Goal: Task Accomplishment & Management: Use online tool/utility

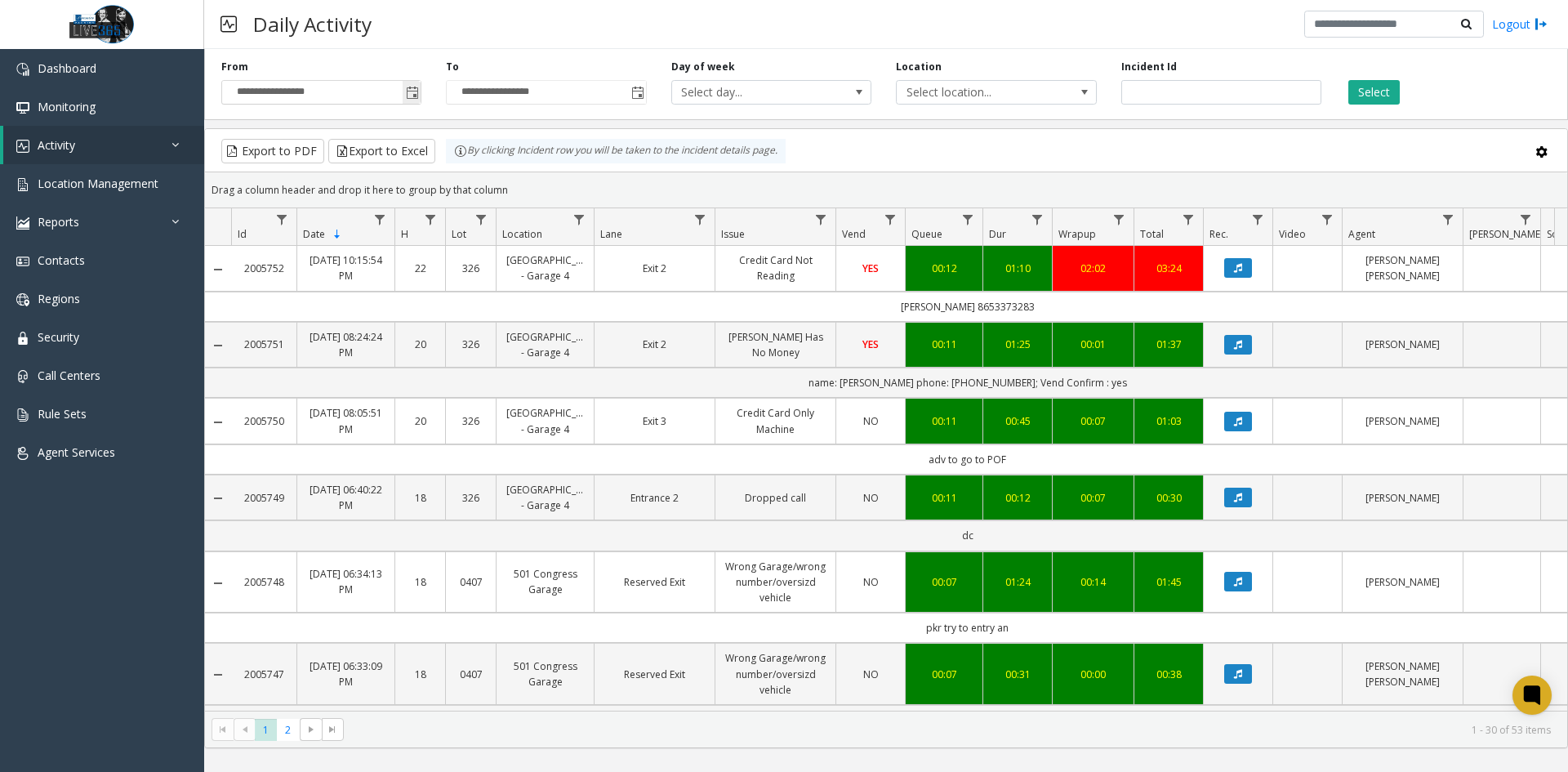
click at [407, 91] on span "Toggle popup" at bounding box center [412, 93] width 13 height 13
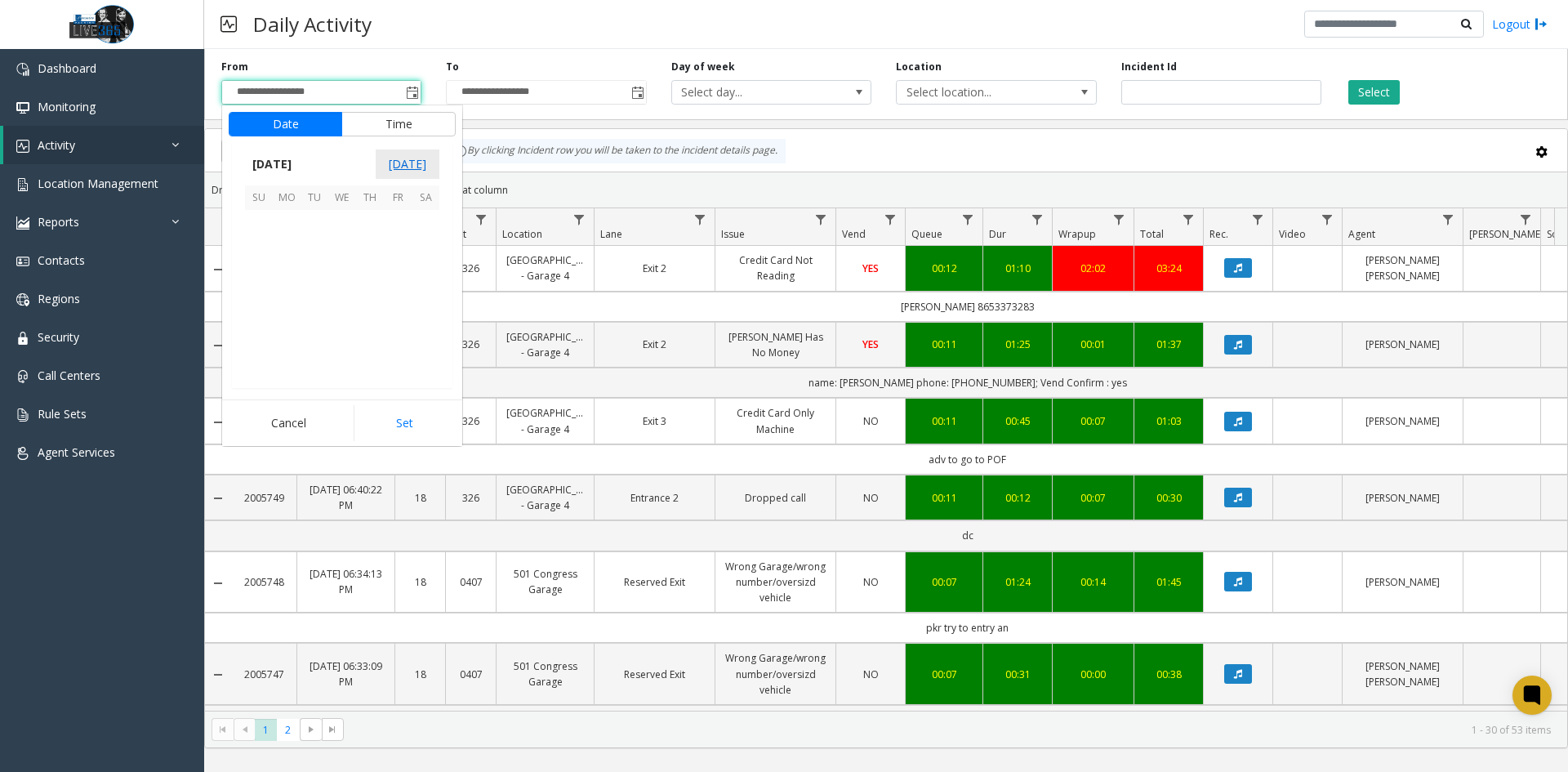
scroll to position [293287, 0]
click at [272, 162] on span "September 2025" at bounding box center [272, 165] width 54 height 25
click at [388, 237] on span "Aug" at bounding box center [381, 239] width 39 height 39
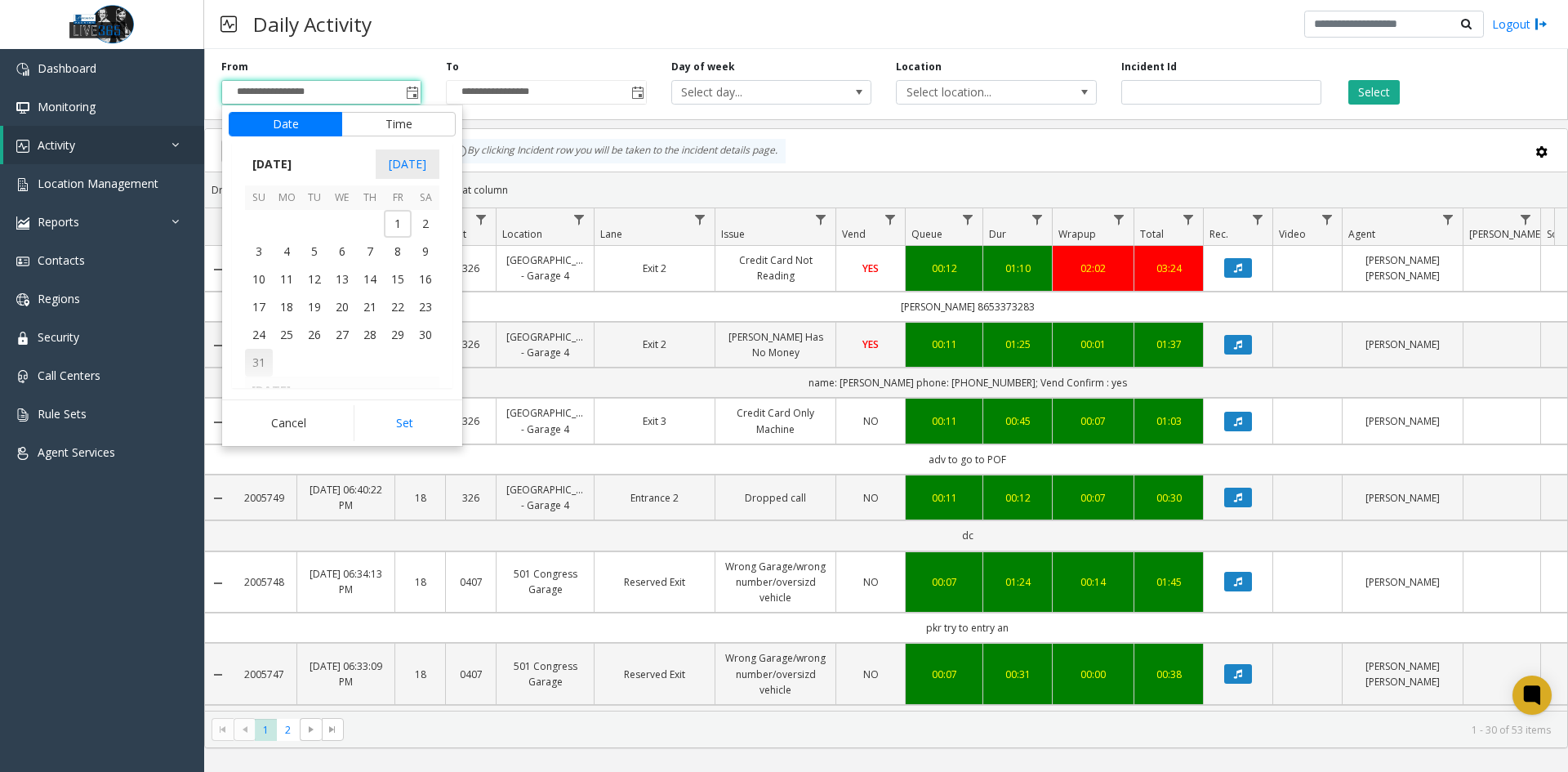
click at [266, 361] on span "31" at bounding box center [258, 362] width 28 height 28
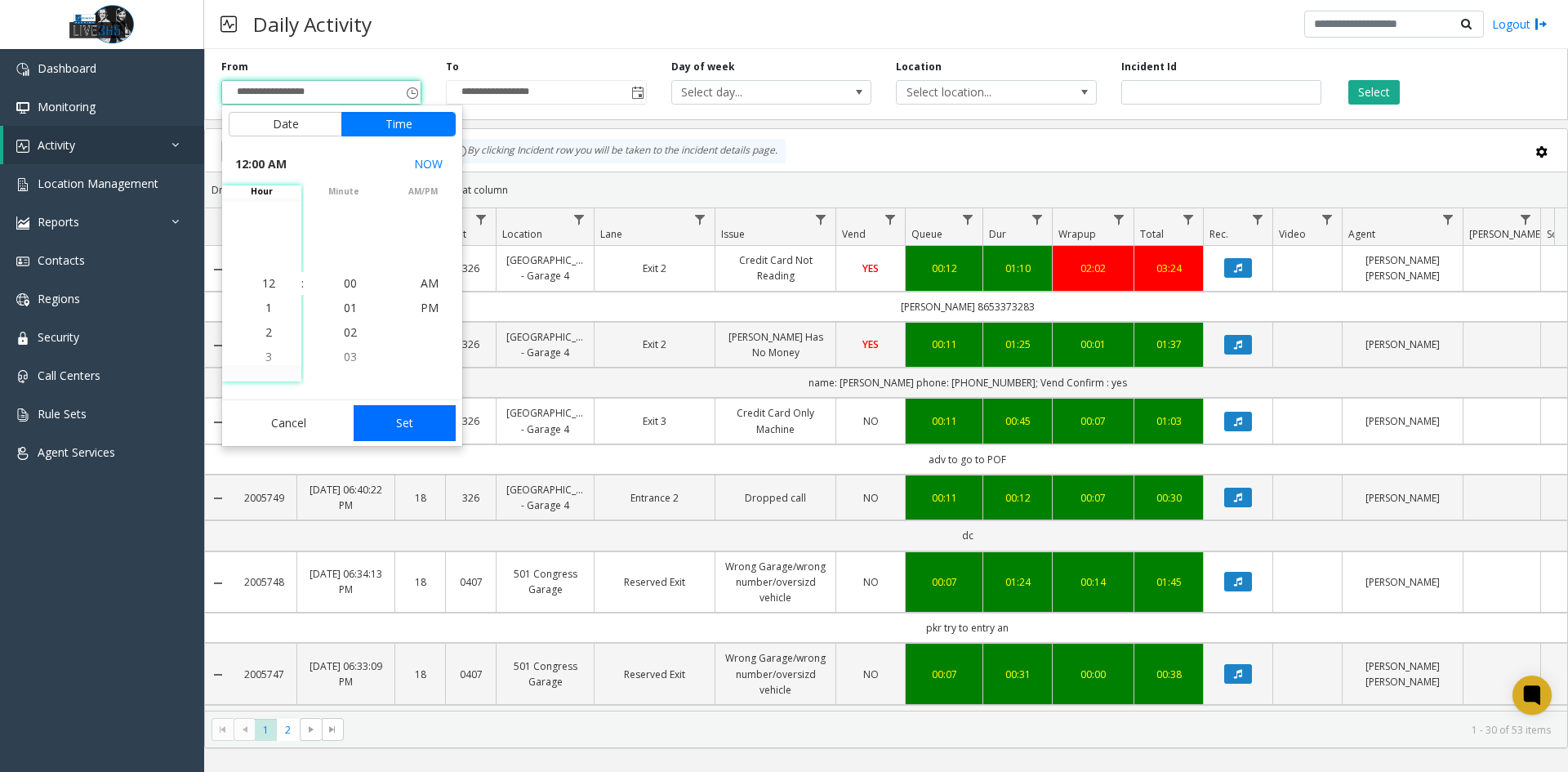
click at [420, 422] on button "Set" at bounding box center [405, 423] width 103 height 36
type input "**********"
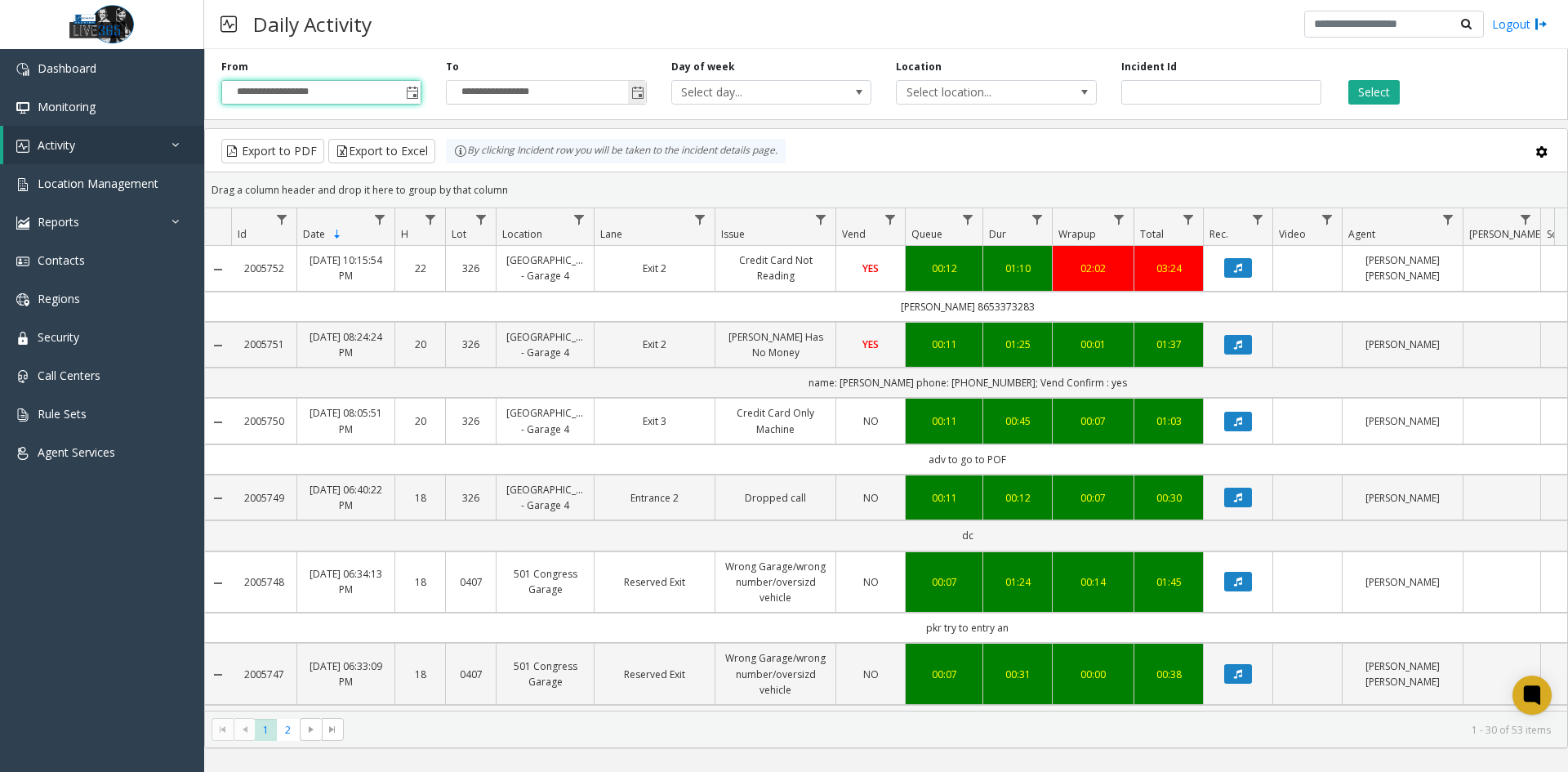
click at [637, 95] on span "Toggle popup" at bounding box center [638, 93] width 13 height 13
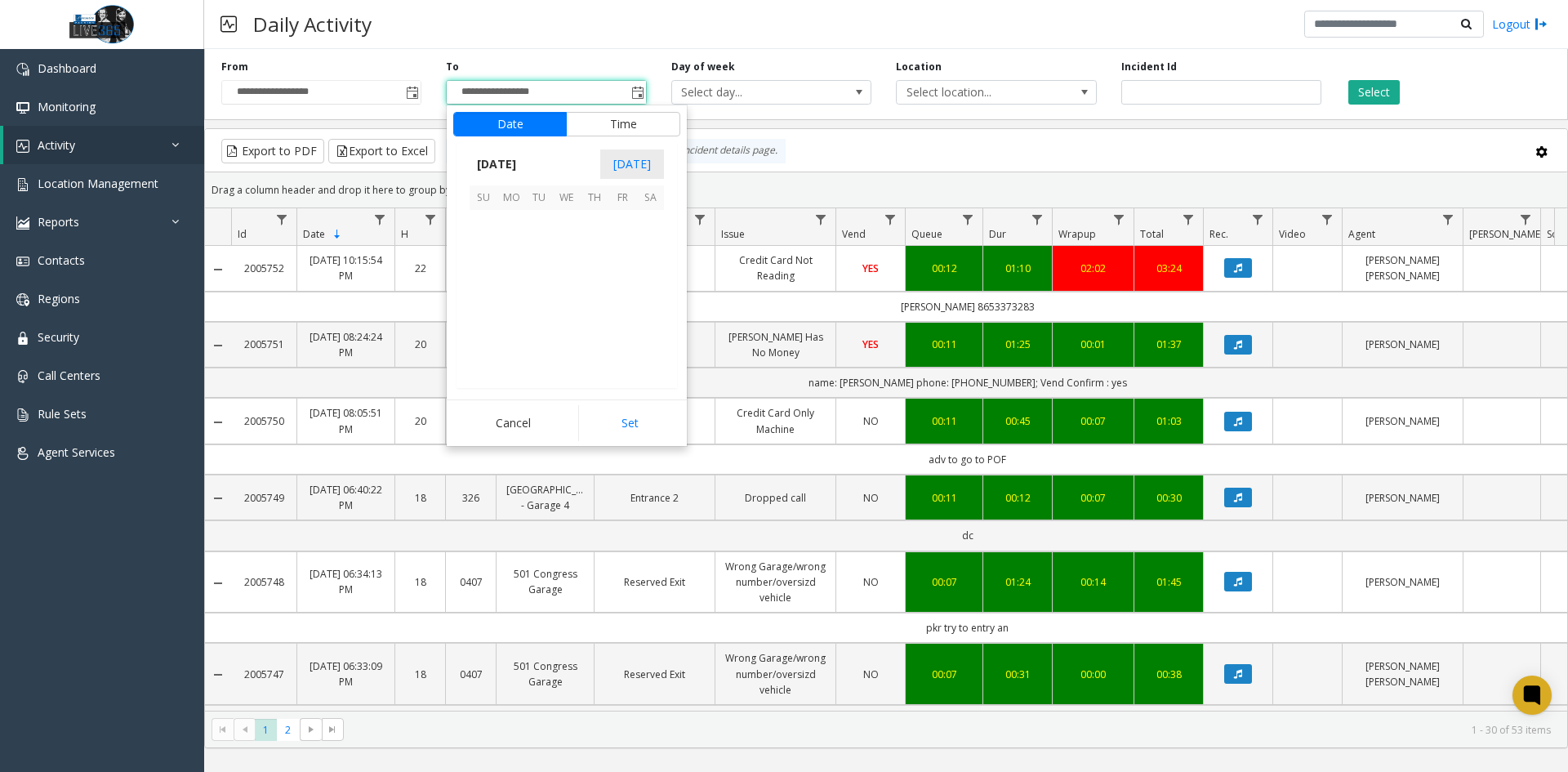
scroll to position [25, 0]
click at [518, 158] on span "September 2025" at bounding box center [496, 165] width 54 height 25
click at [600, 239] on span "Aug" at bounding box center [606, 239] width 39 height 39
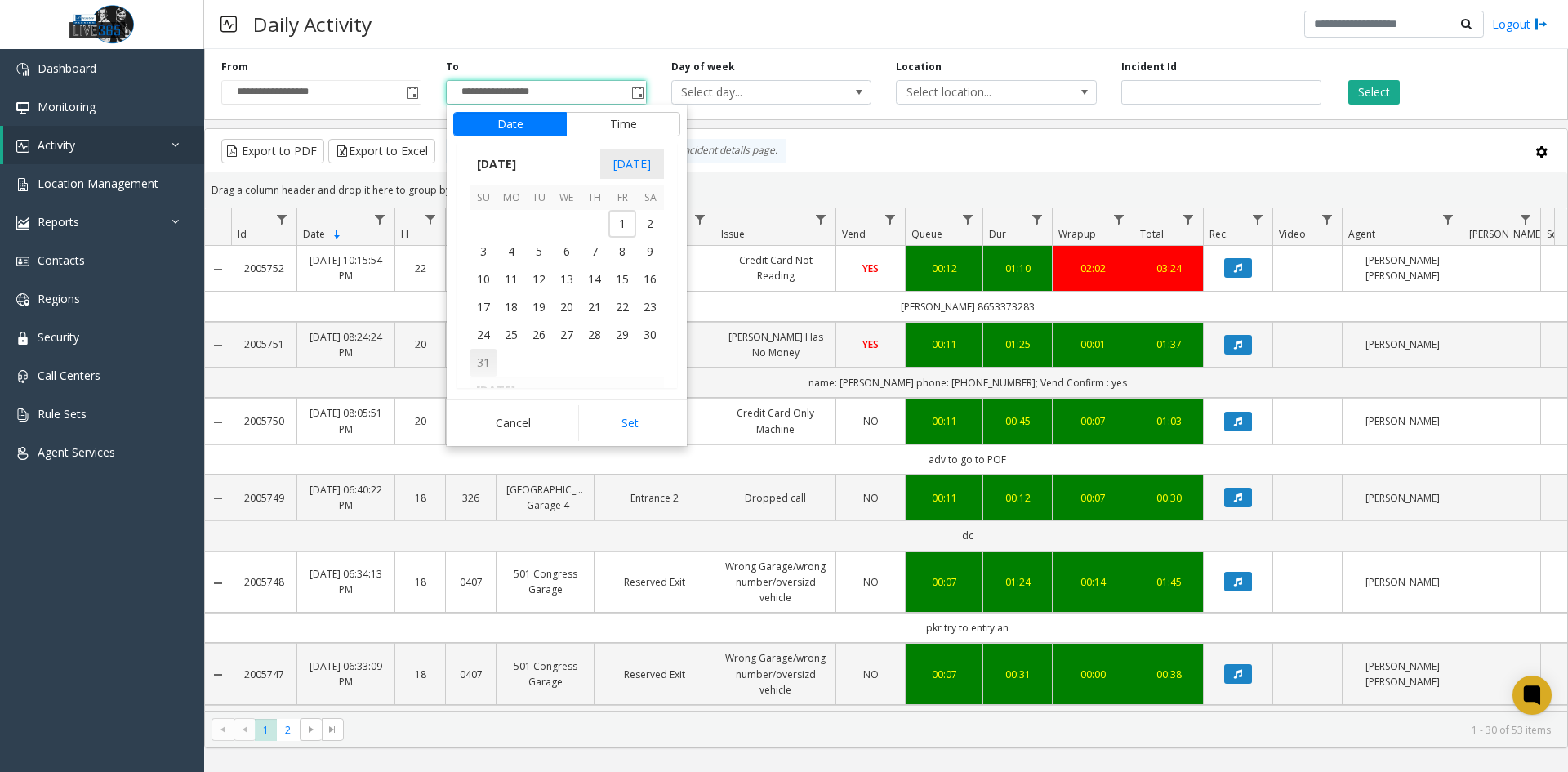
click at [481, 359] on span "31" at bounding box center [483, 362] width 28 height 28
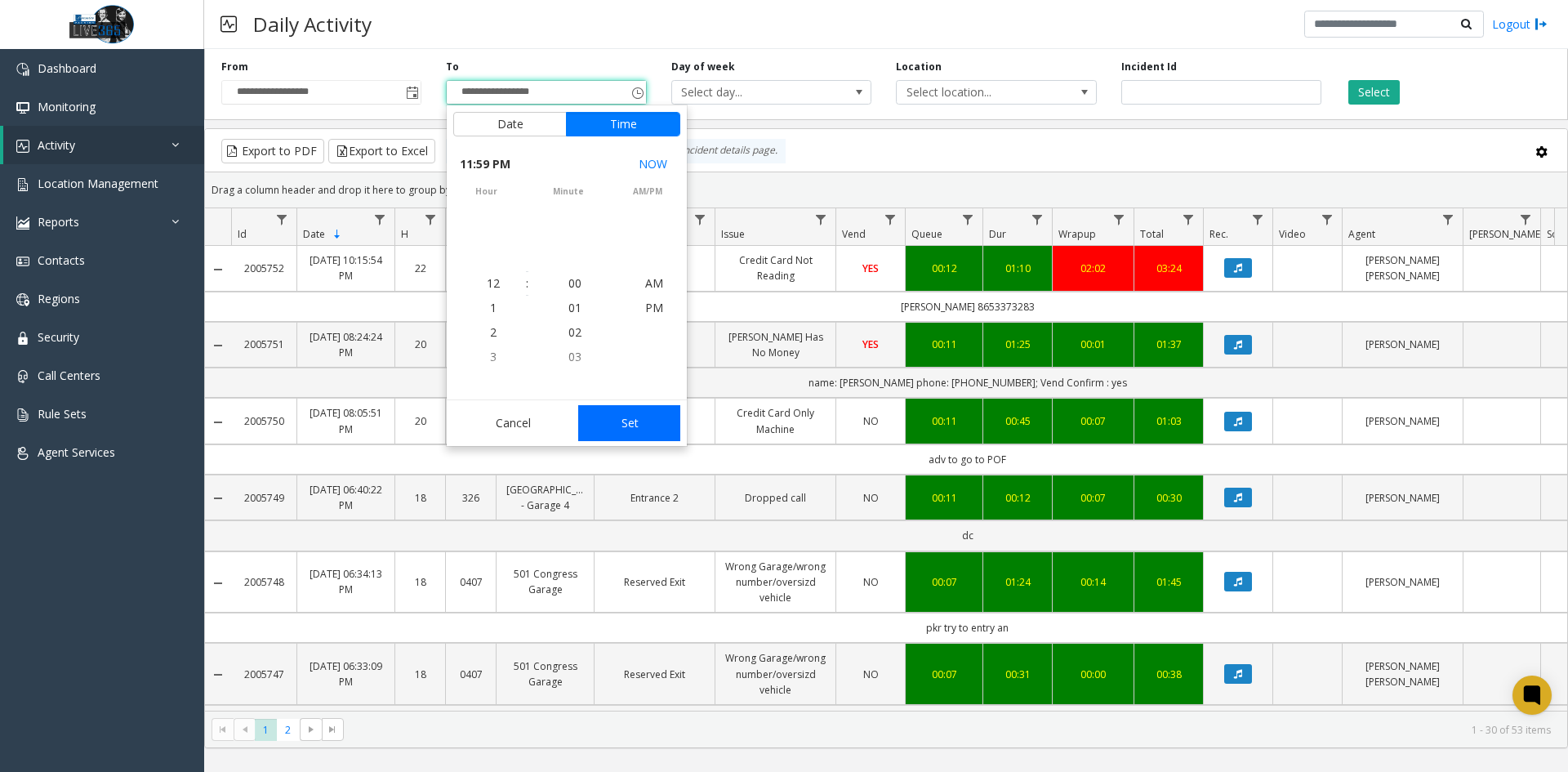
scroll to position [25, 0]
click at [640, 423] on button "Set" at bounding box center [630, 423] width 103 height 36
type input "**********"
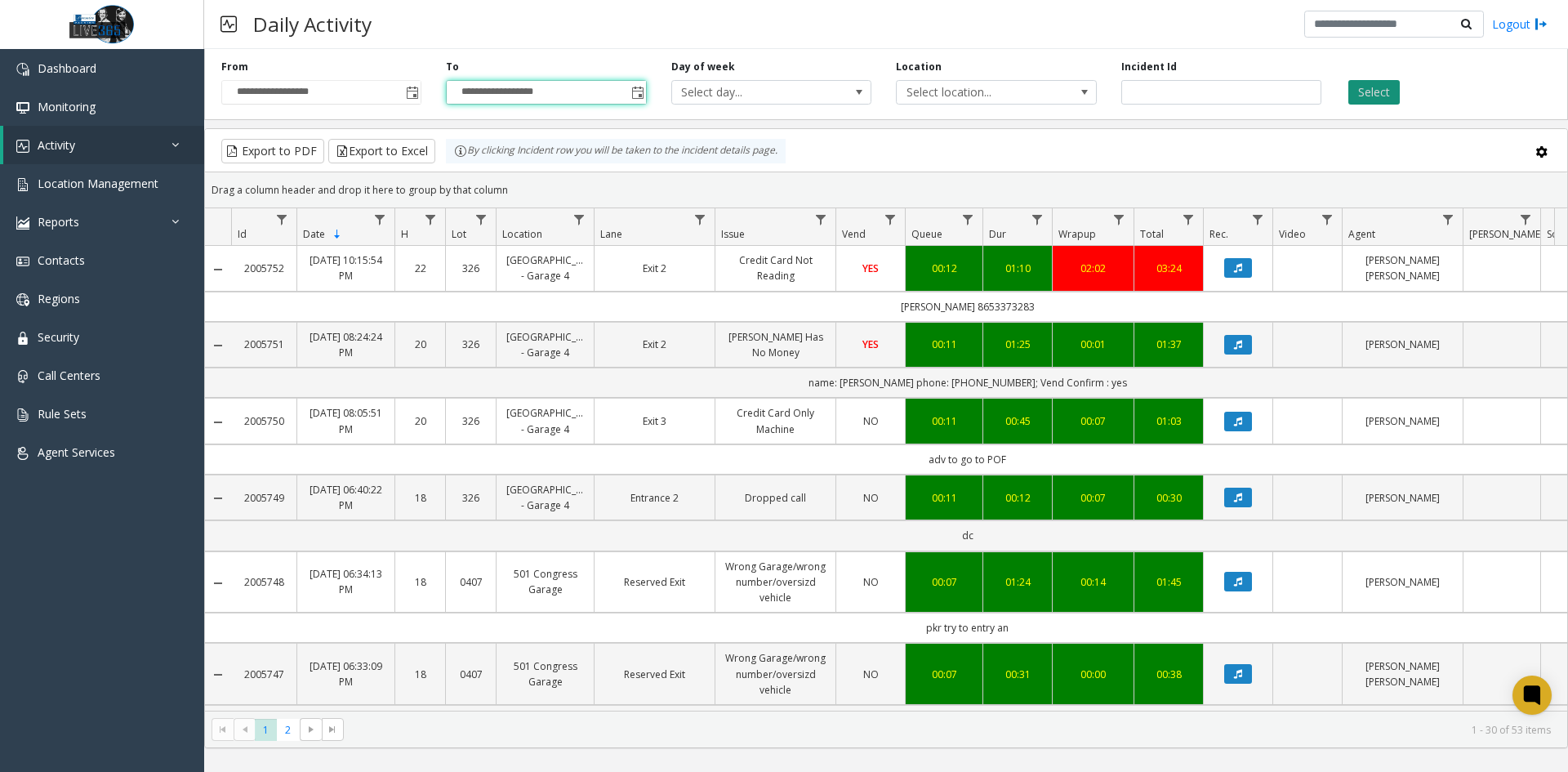
click at [1376, 94] on button "Select" at bounding box center [1374, 93] width 52 height 25
click at [382, 160] on button "Export to Excel" at bounding box center [382, 152] width 107 height 25
